Goal: Check status: Check status

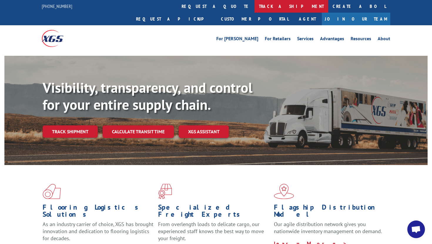
click at [255, 4] on link "track a shipment" at bounding box center [292, 6] width 74 height 13
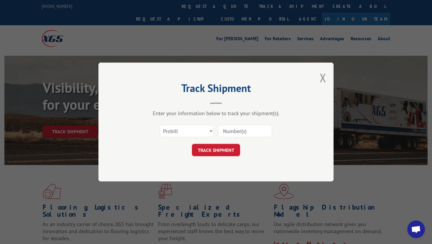
click at [227, 131] on input at bounding box center [245, 131] width 54 height 12
paste input "17667067"
type input "17667067"
click button "TRACK SHIPMENT" at bounding box center [216, 150] width 48 height 12
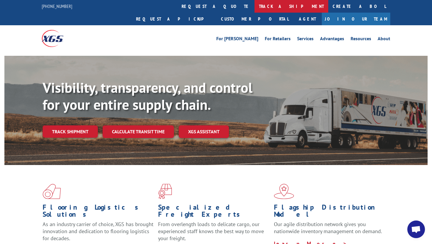
click at [255, 7] on link "track a shipment" at bounding box center [292, 6] width 74 height 13
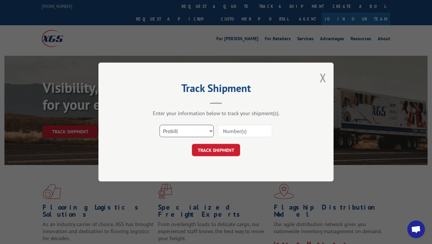
click at [183, 127] on select "Select category... Probill BOL PO" at bounding box center [187, 131] width 54 height 12
select select "bol"
click at [160, 125] on select "Select category... Probill BOL PO" at bounding box center [187, 131] width 54 height 12
click at [254, 127] on input at bounding box center [245, 131] width 54 height 12
paste input "363268"
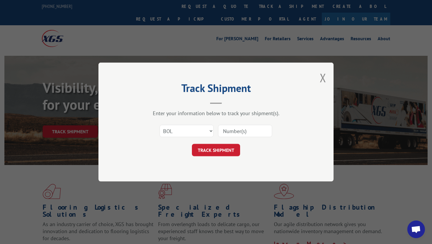
type input "363268"
click button "TRACK SHIPMENT" at bounding box center [216, 150] width 48 height 12
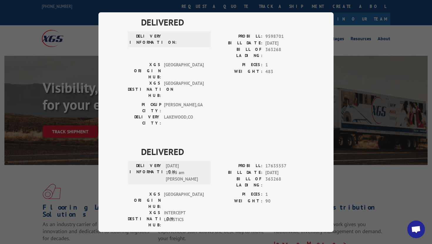
scroll to position [1, 0]
click at [370, 17] on div "Track Shipment DELIVERED DELIVERY INFORMATION: PROBILL: 9598701 BILL DATE: 01/0…" at bounding box center [216, 122] width 432 height 244
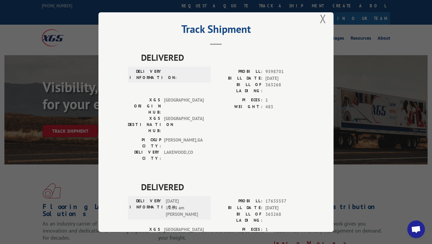
scroll to position [0, 0]
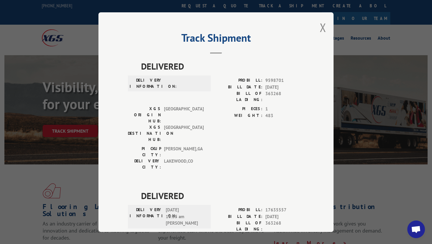
click at [319, 28] on div "Track Shipment DELIVERED DELIVERY INFORMATION: PROBILL: 9598701 BILL DATE: 01/0…" at bounding box center [215, 122] width 235 height 220
click at [324, 25] on button "Close modal" at bounding box center [323, 28] width 6 height 16
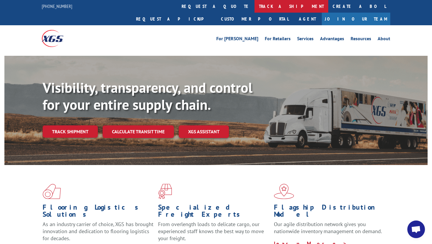
click at [255, 6] on link "track a shipment" at bounding box center [292, 6] width 74 height 13
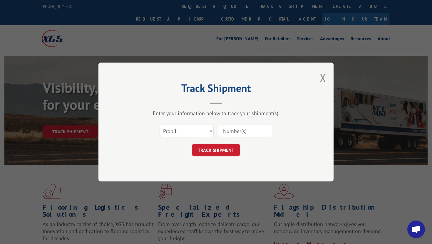
click at [234, 128] on input at bounding box center [245, 131] width 54 height 12
paste input "371918"
type input "371918"
click at [183, 132] on select "Select category... Probill BOL PO" at bounding box center [187, 131] width 54 height 12
select select "bol"
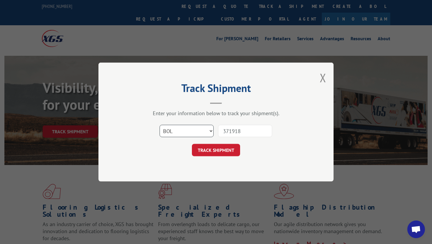
click at [160, 125] on select "Select category... Probill BOL PO" at bounding box center [187, 131] width 54 height 12
click at [208, 147] on button "TRACK SHIPMENT" at bounding box center [216, 150] width 48 height 12
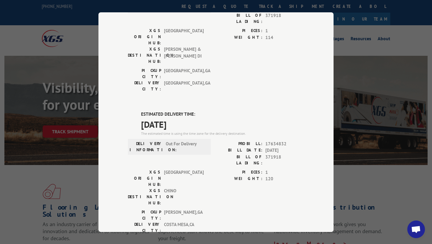
scroll to position [85, 0]
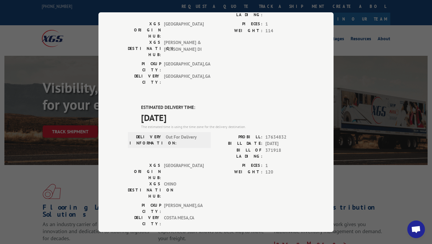
click at [97, 63] on div "Track Shipment DELIVERED DELIVERY INFORMATION: PROBILL: 6754699 BILL DATE: 09/1…" at bounding box center [216, 122] width 432 height 244
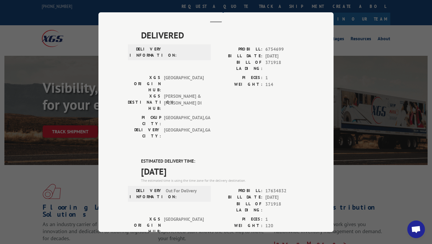
scroll to position [0, 0]
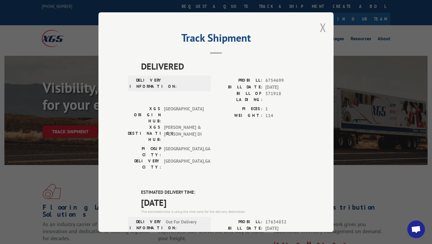
click at [323, 25] on button "Close modal" at bounding box center [323, 28] width 6 height 16
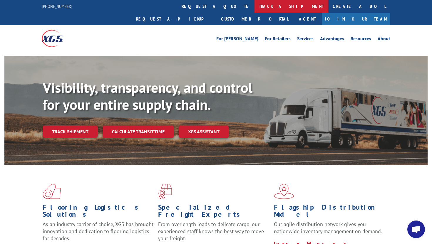
click at [255, 8] on link "track a shipment" at bounding box center [292, 6] width 74 height 13
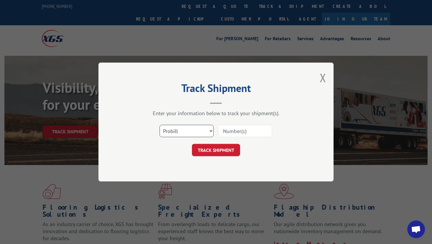
click at [188, 129] on select "Select category... Probill BOL PO" at bounding box center [187, 131] width 54 height 12
select select "bol"
click at [160, 125] on select "Select category... Probill BOL PO" at bounding box center [187, 131] width 54 height 12
click at [228, 132] on input at bounding box center [245, 131] width 54 height 12
paste input "363178"
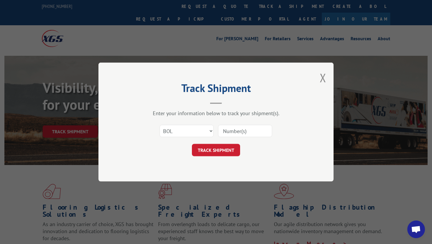
type input "363178"
click button "TRACK SHIPMENT" at bounding box center [216, 150] width 48 height 12
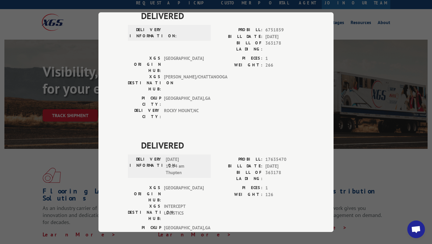
scroll to position [17, 0]
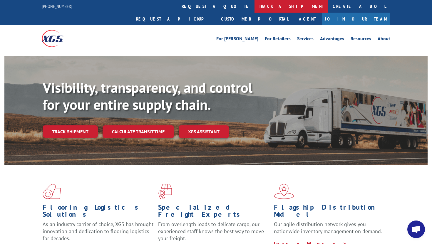
click at [255, 6] on link "track a shipment" at bounding box center [292, 6] width 74 height 13
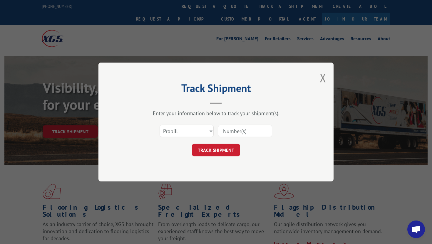
click at [236, 128] on input at bounding box center [245, 131] width 54 height 12
paste input "16288859"
type input "16288859"
click button "TRACK SHIPMENT" at bounding box center [216, 150] width 48 height 12
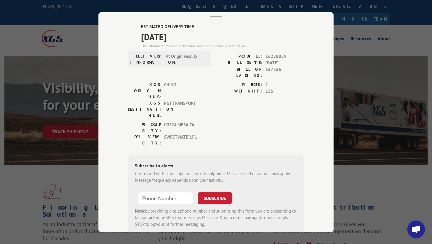
scroll to position [45, 0]
